Goal: Check status

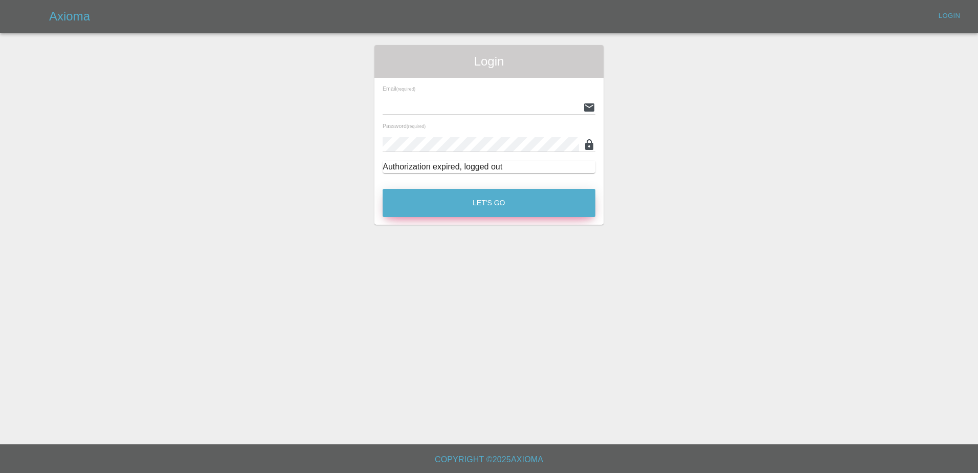
type input "[PERSON_NAME][EMAIL_ADDRESS][PERSON_NAME][DOMAIN_NAME]"
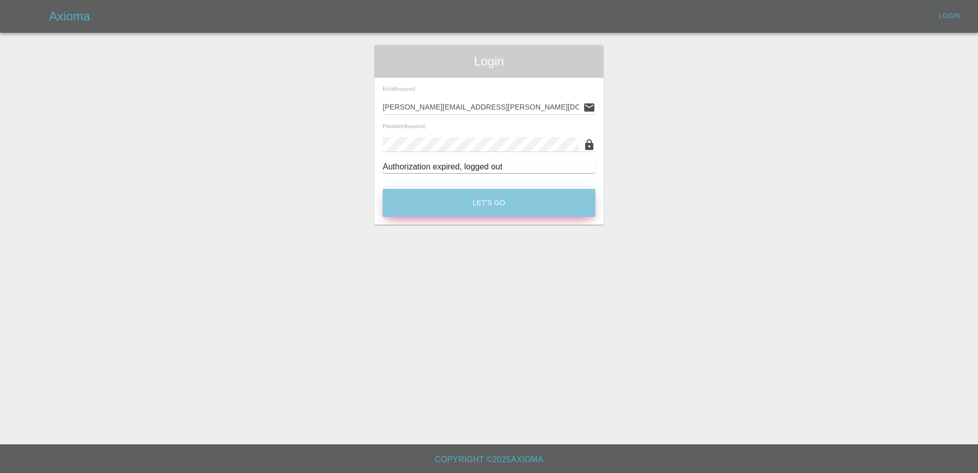
click at [481, 202] on button "Let's Go" at bounding box center [489, 203] width 213 height 28
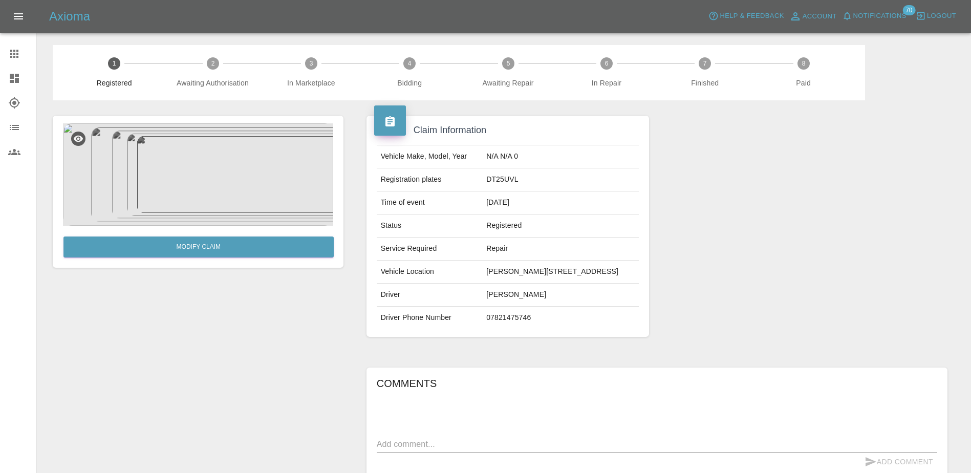
drag, startPoint x: 16, startPoint y: 48, endPoint x: 24, endPoint y: 51, distance: 8.1
click at [16, 48] on icon at bounding box center [14, 54] width 12 height 12
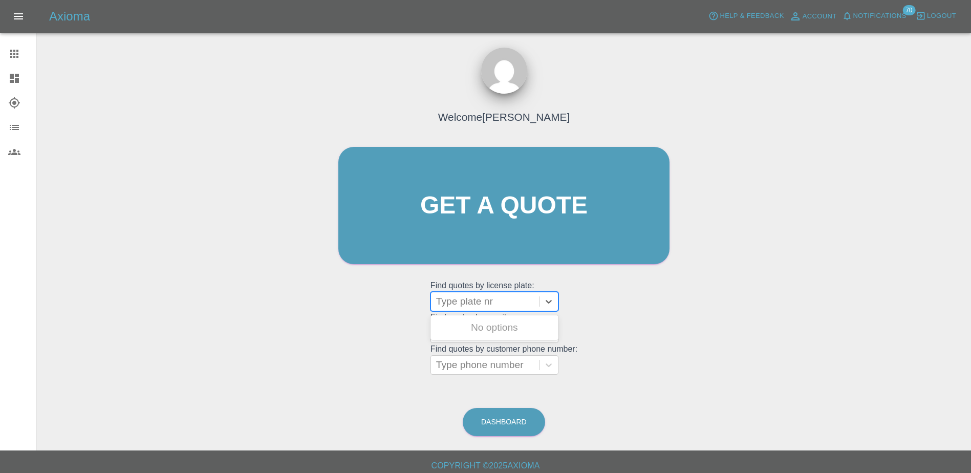
click at [489, 308] on div at bounding box center [485, 301] width 98 height 14
paste input "DY75GHZ"
type input "DY75GHZ"
click at [473, 323] on div "DY75GHZ, Awaiting Repair" at bounding box center [494, 333] width 128 height 33
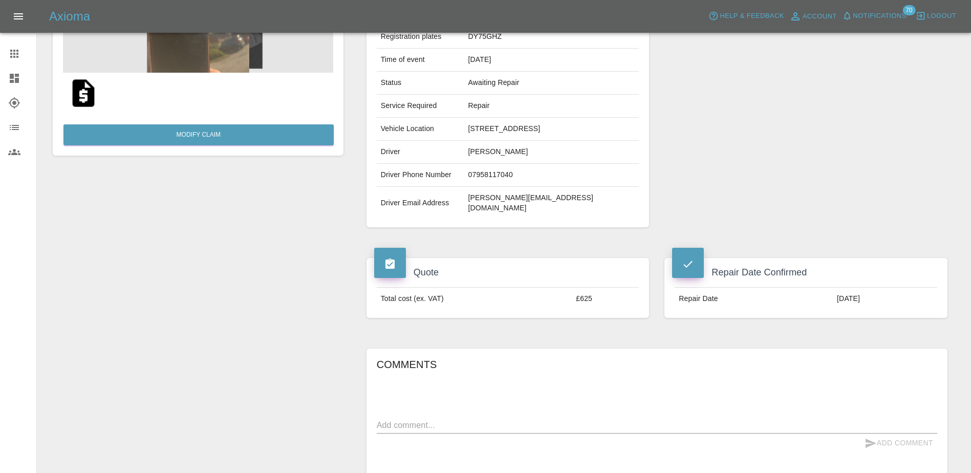
scroll to position [154, 0]
